Goal: Information Seeking & Learning: Learn about a topic

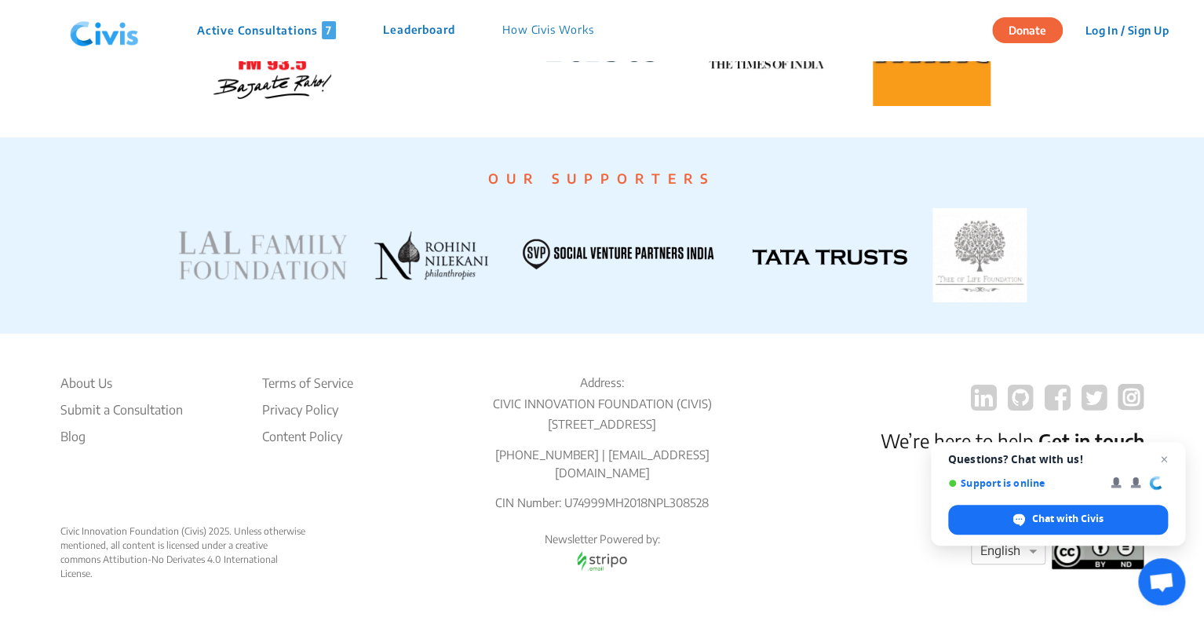
scroll to position [3015, 0]
click at [1160, 458] on span "Close chat" at bounding box center [1165, 460] width 20 height 20
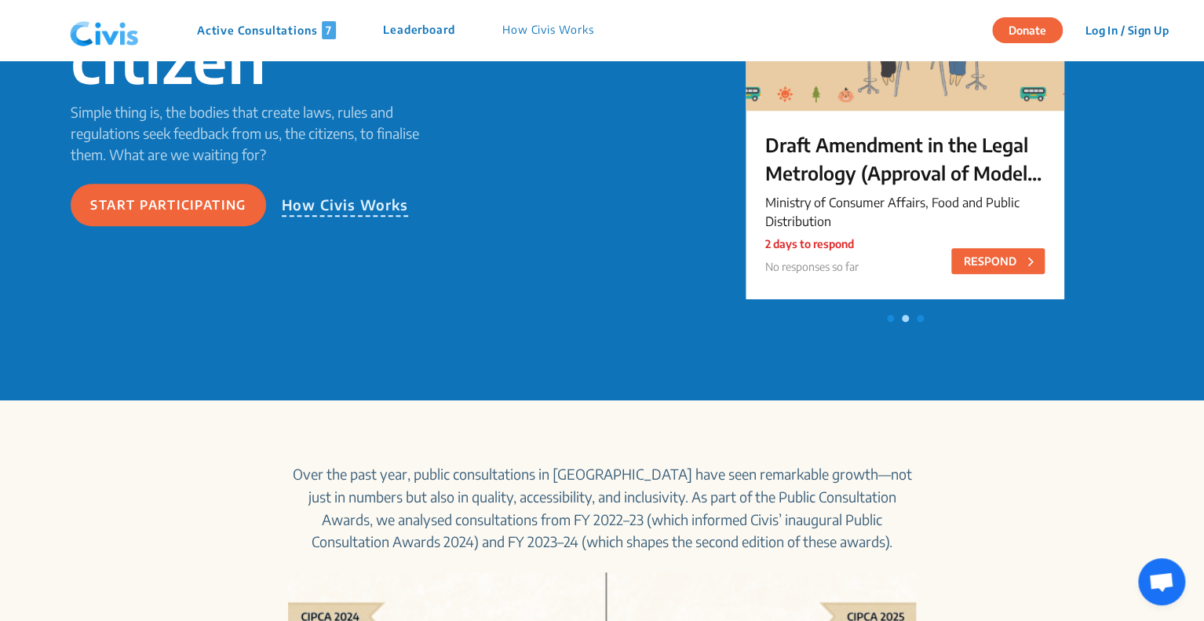
scroll to position [0, 0]
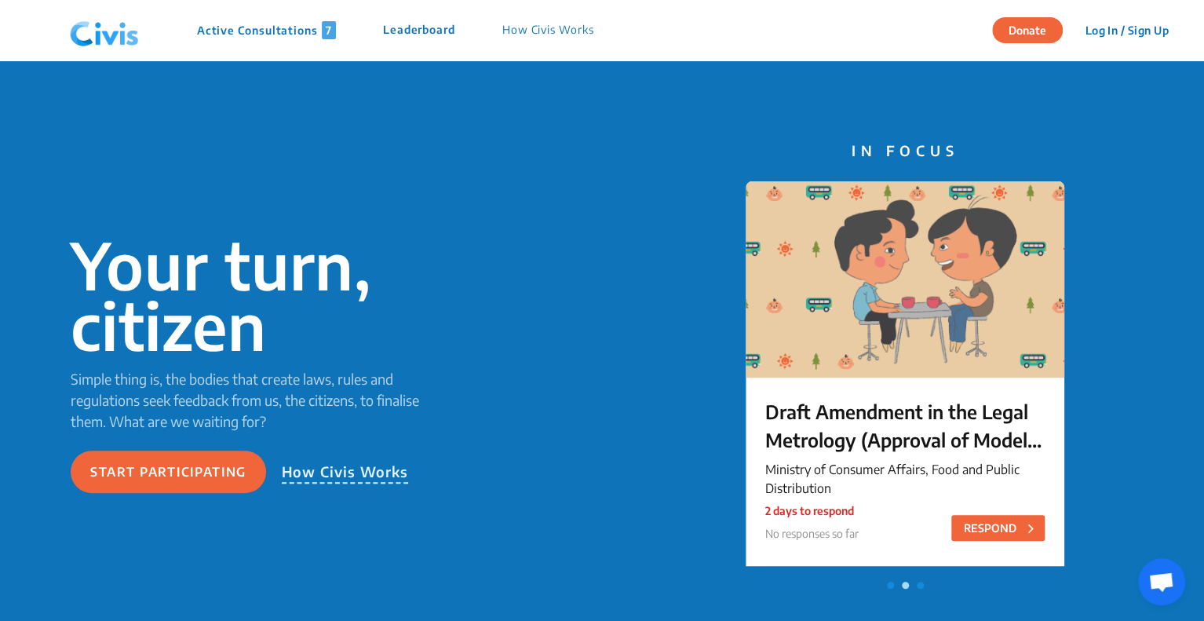
click at [111, 45] on img at bounding box center [105, 30] width 82 height 47
click at [258, 24] on p "Active Consultations 7" at bounding box center [266, 30] width 139 height 18
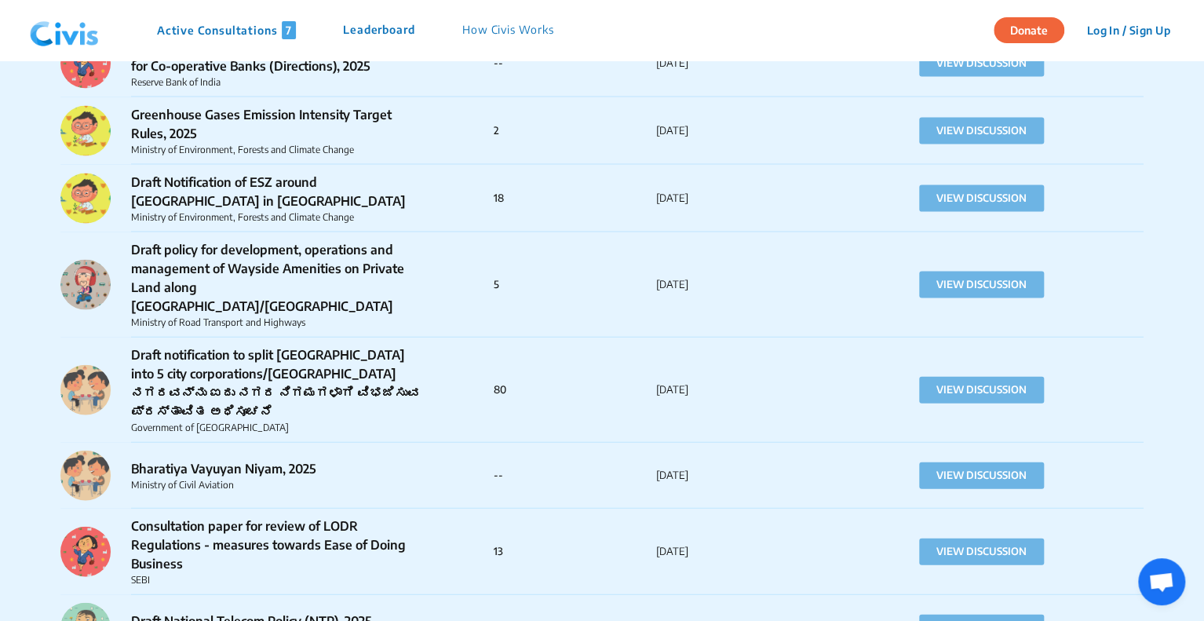
scroll to position [4579, 0]
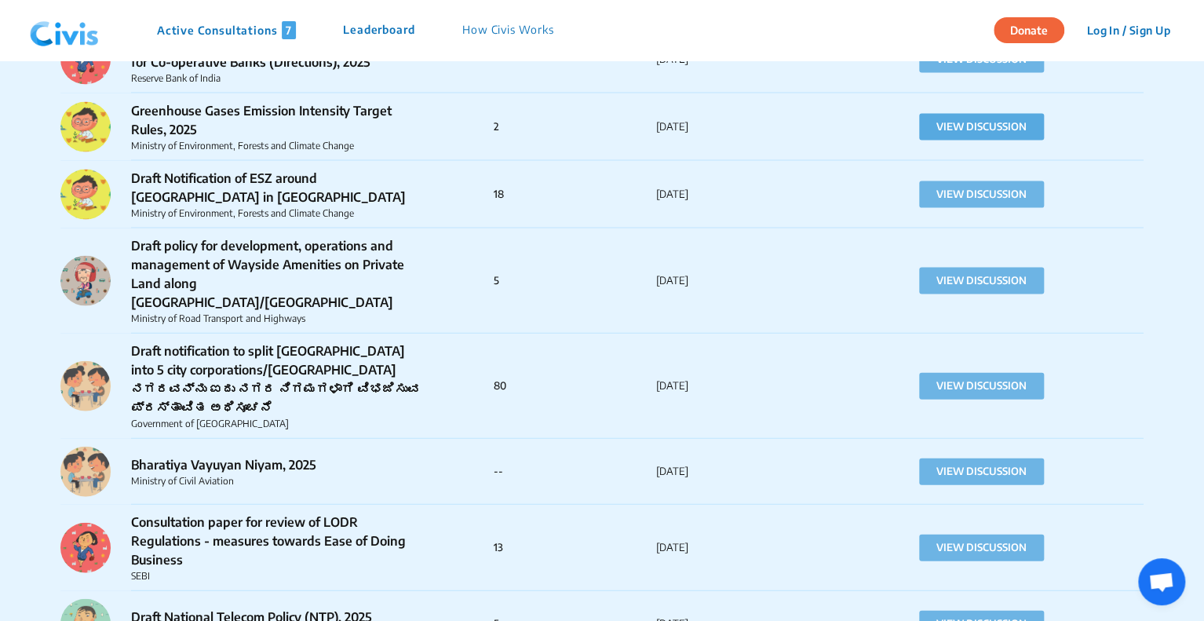
click at [948, 114] on button "VIEW DISCUSSION" at bounding box center [981, 127] width 125 height 27
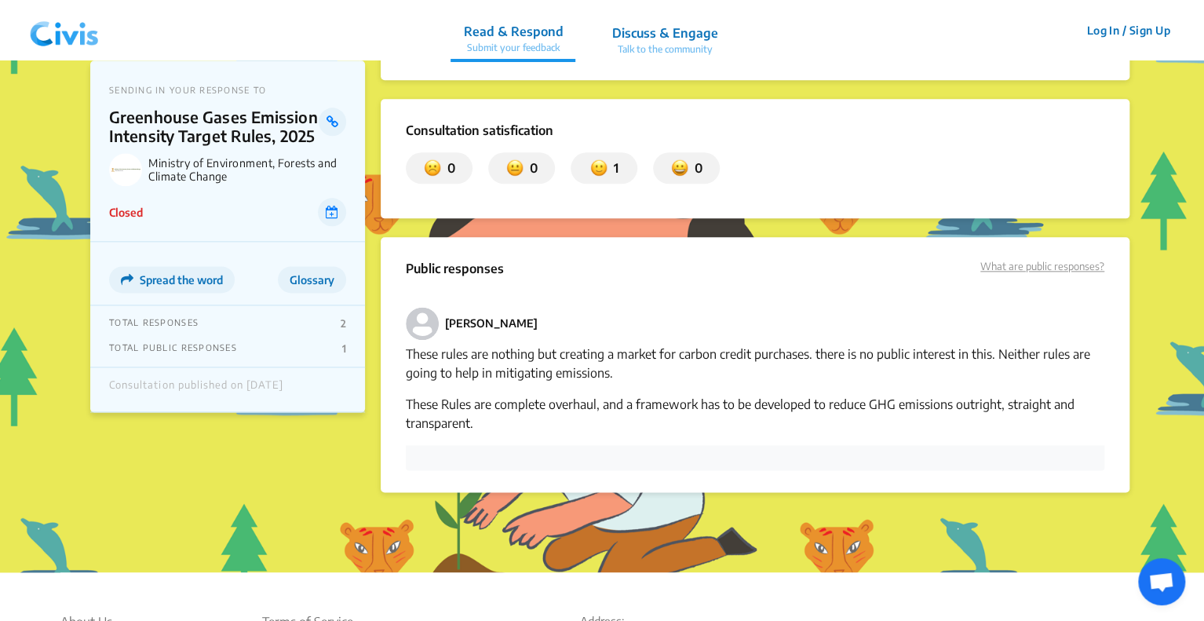
scroll to position [849, 0]
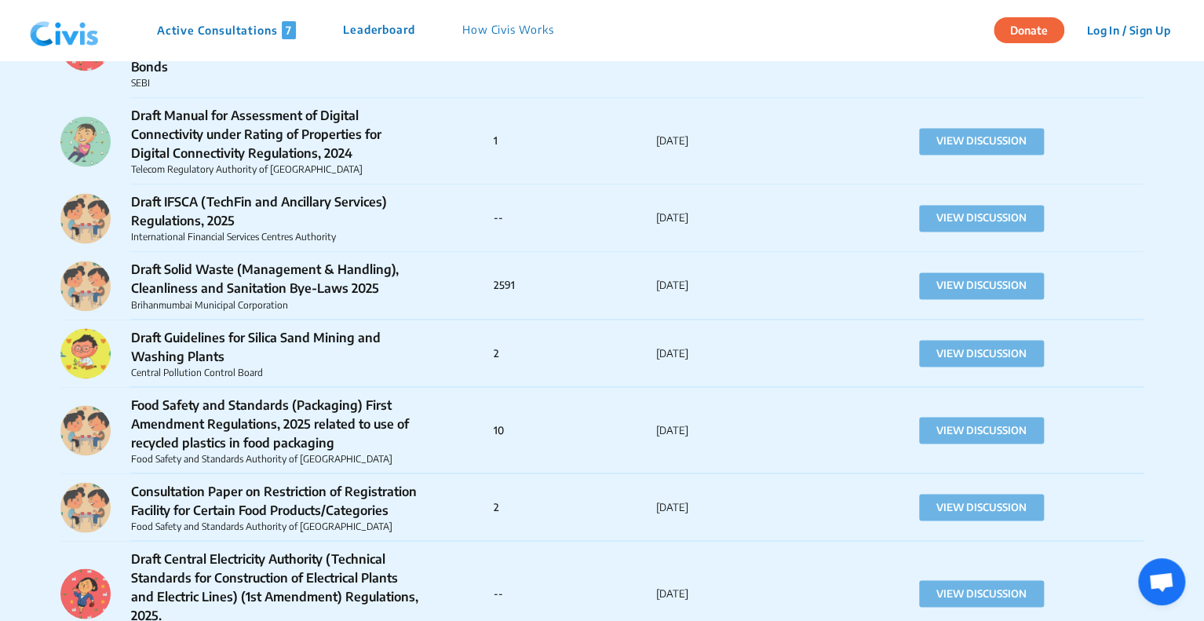
scroll to position [10745, 0]
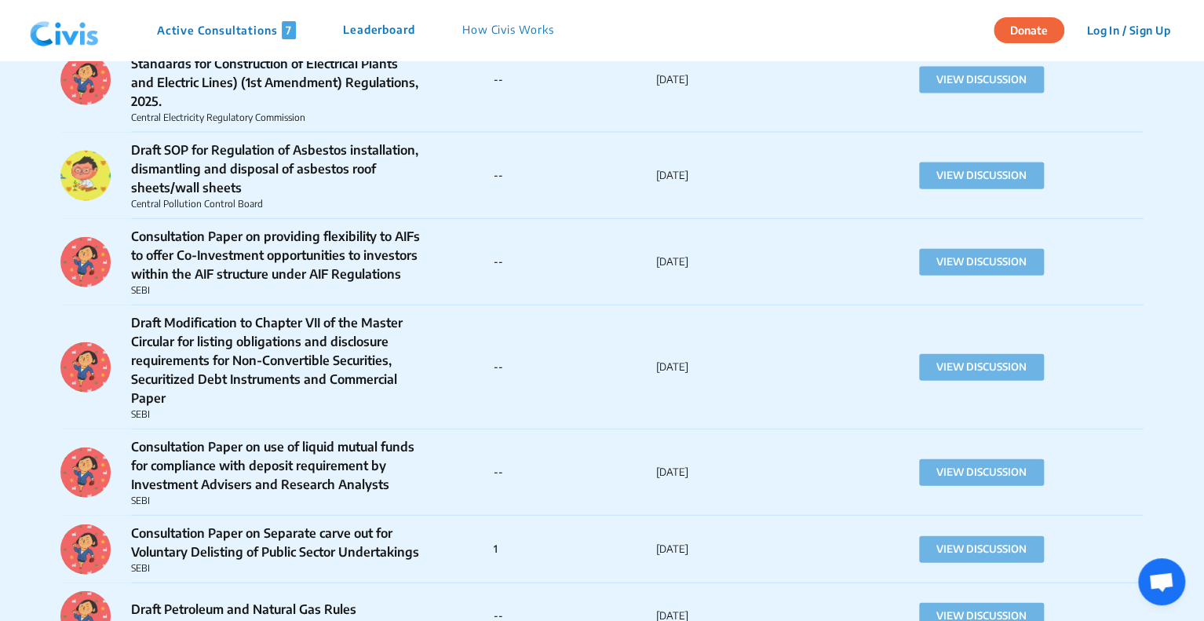
click at [475, 32] on p "How Civis Works" at bounding box center [508, 30] width 92 height 18
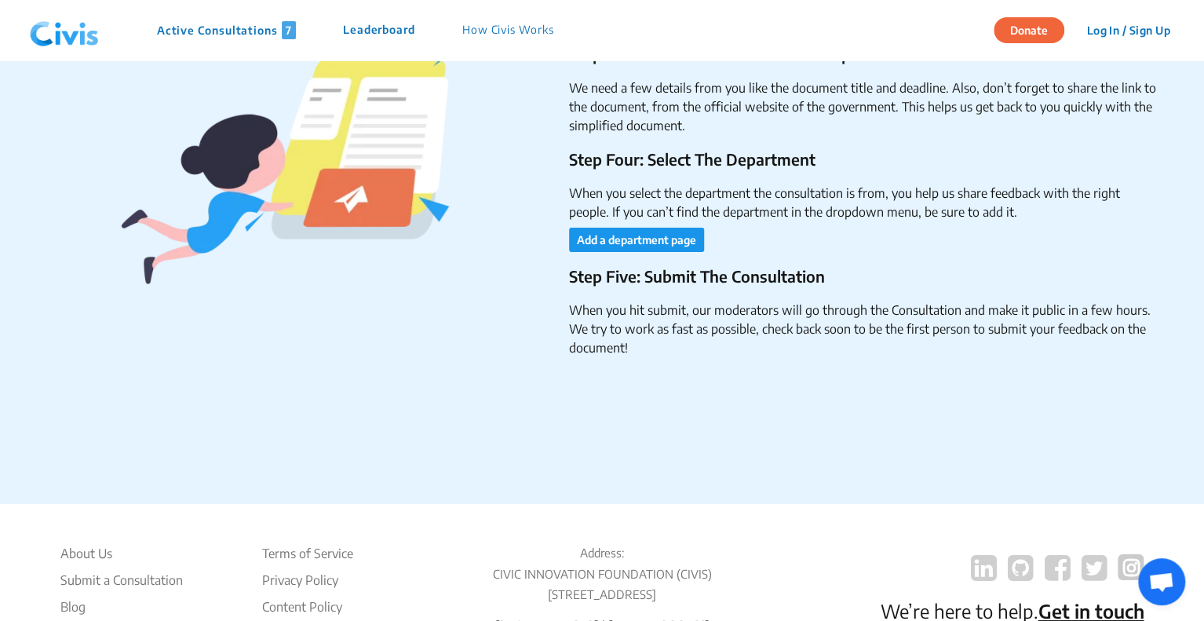
scroll to position [2651, 0]
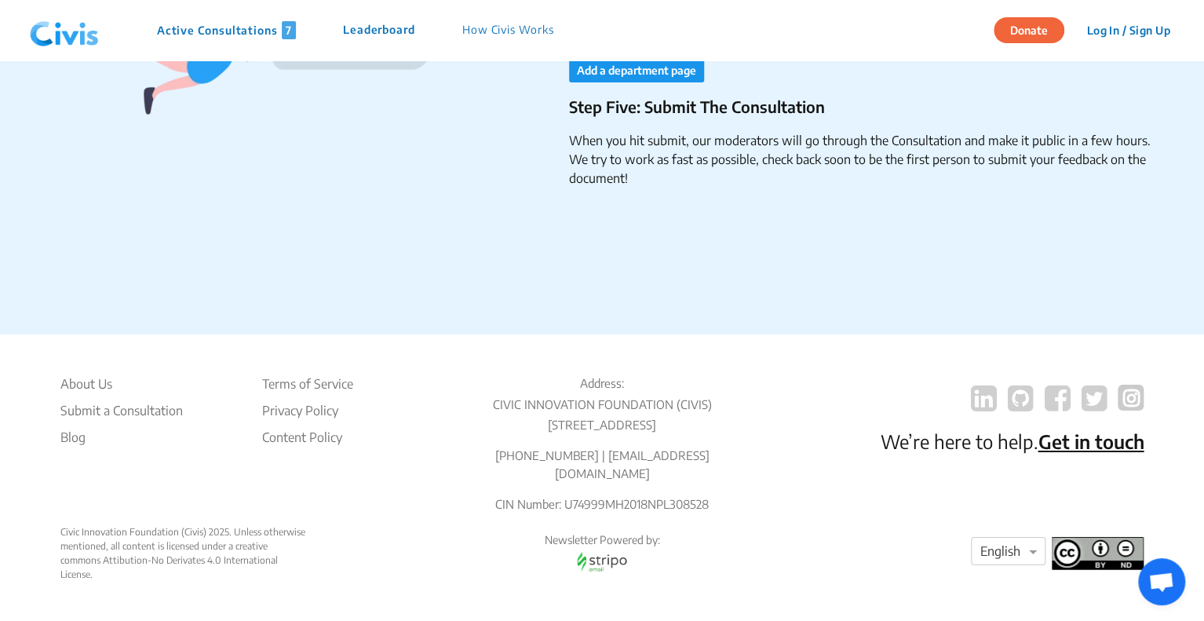
click at [1105, 435] on link "Get in touch" at bounding box center [1091, 441] width 106 height 24
click at [809, 410] on div "About Us Submit a Consultation Blog Terms of Service Privacy Policy Content Pol…" at bounding box center [602, 450] width 1084 height 151
